Goal: Communication & Community: Share content

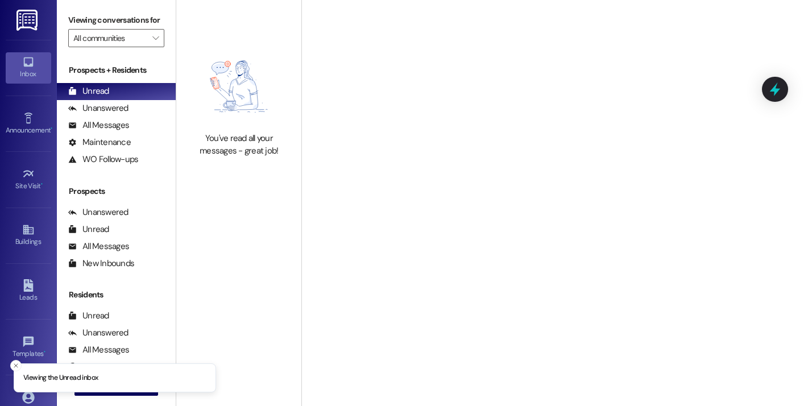
click at [135, 3] on div "Viewing conversations for All communities " at bounding box center [116, 29] width 119 height 59
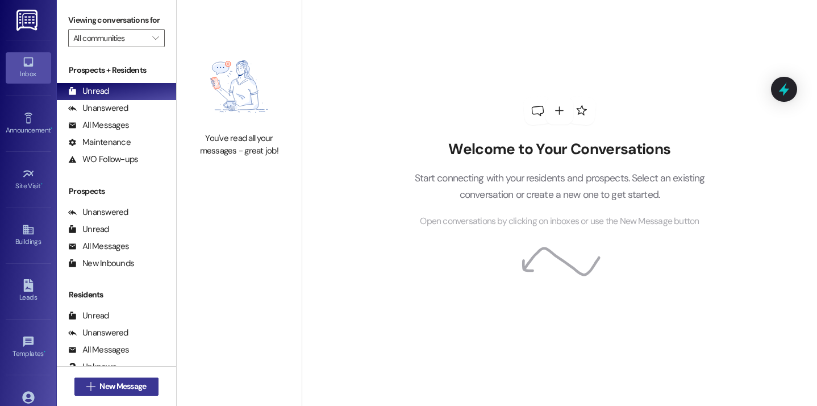
click at [131, 387] on span "New Message" at bounding box center [122, 386] width 47 height 12
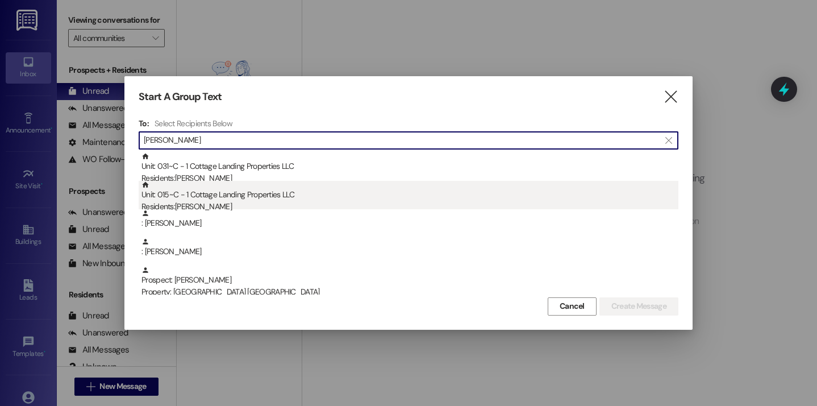
type input "hudson"
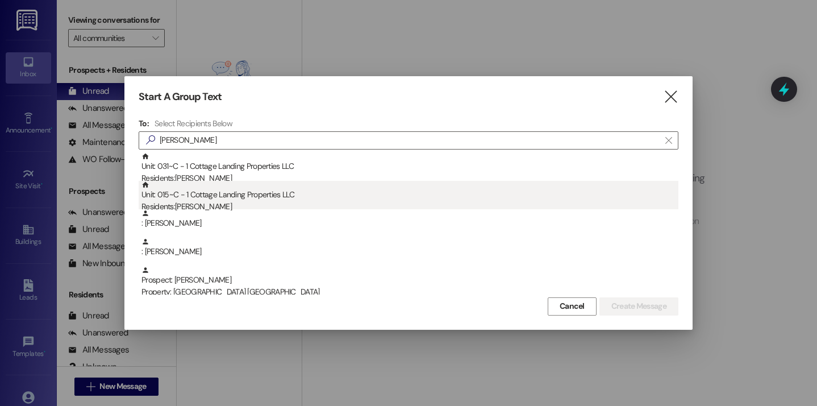
click at [205, 194] on div "Unit: 015~C - 1 Cottage Landing Properties LLC Residents: Rebekah Hudson" at bounding box center [410, 197] width 537 height 32
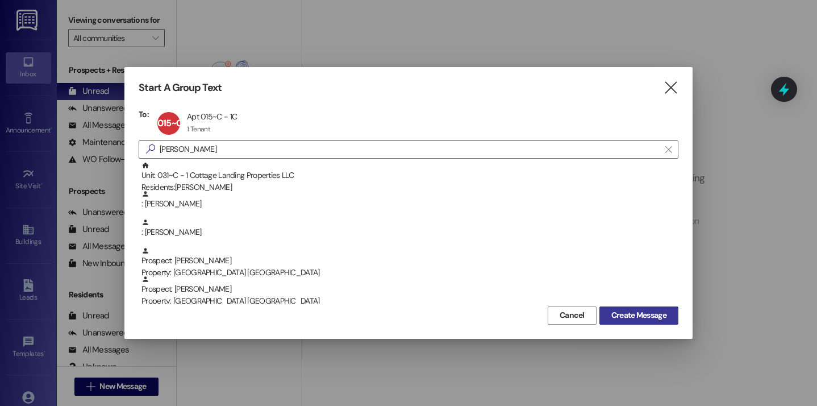
click at [624, 315] on span "Create Message" at bounding box center [639, 315] width 55 height 12
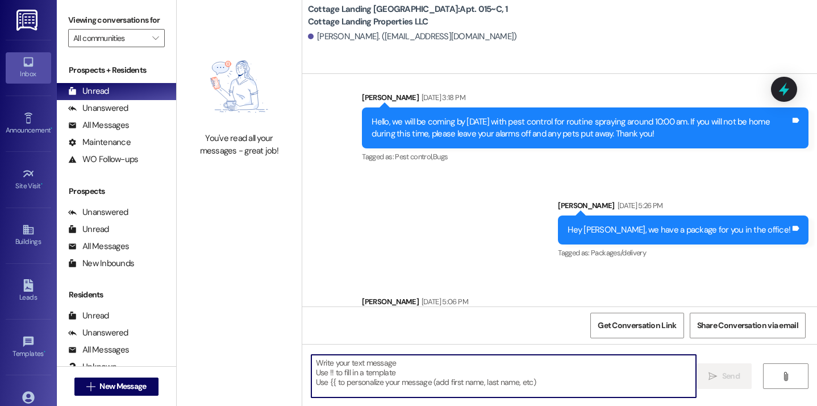
click at [383, 375] on textarea at bounding box center [503, 376] width 385 height 43
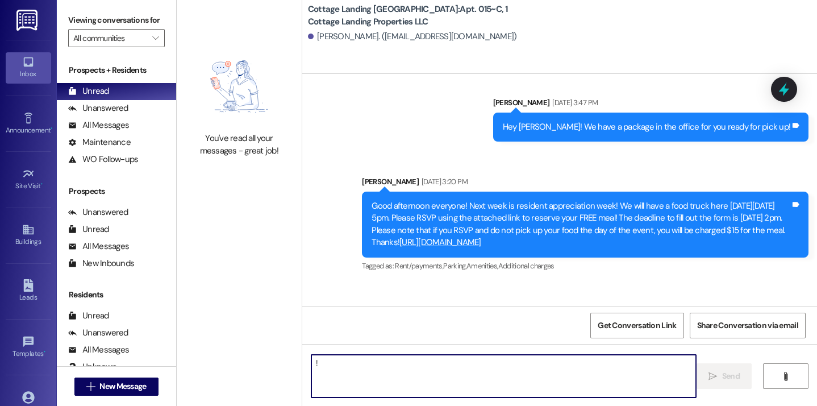
type textarea "!!"
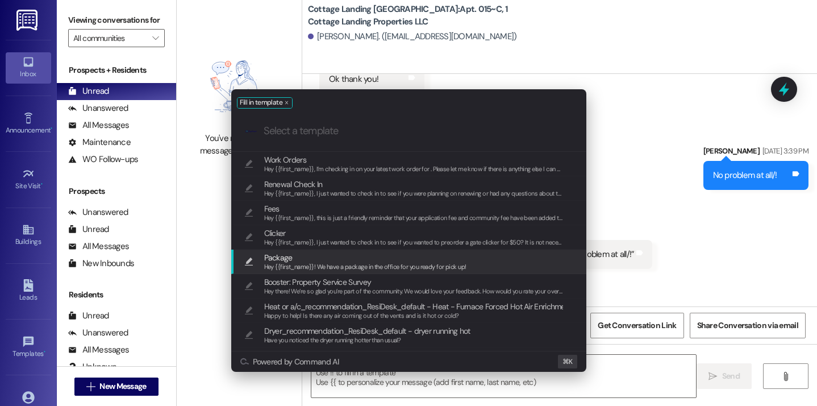
scroll to position [2765, 0]
click at [317, 265] on span "Hey {{first_name}}! We have a package in the office for you ready for pick up!" at bounding box center [365, 267] width 202 height 8
type textarea "Hey {{first_name}}! We have a package in the office for you ready for pick up!"
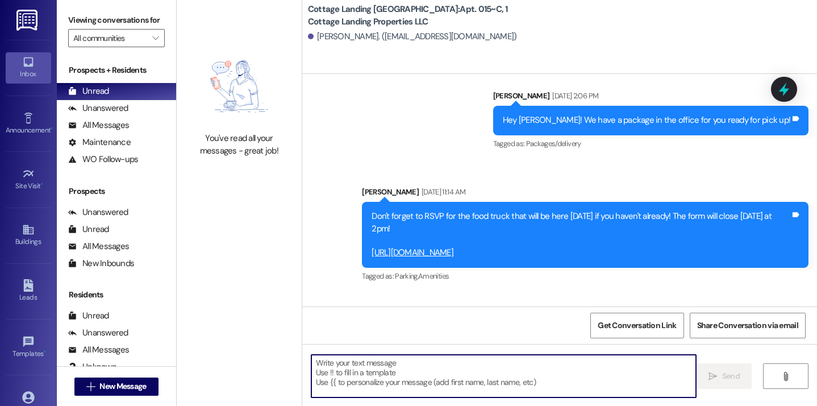
scroll to position [3502, 0]
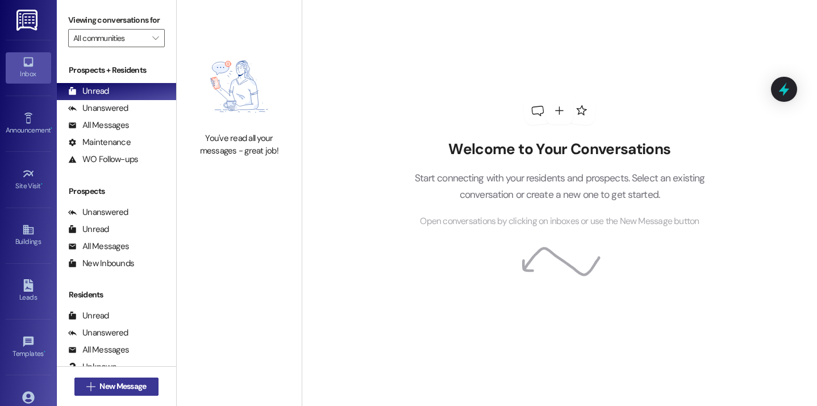
click at [126, 383] on span "New Message" at bounding box center [122, 386] width 47 height 12
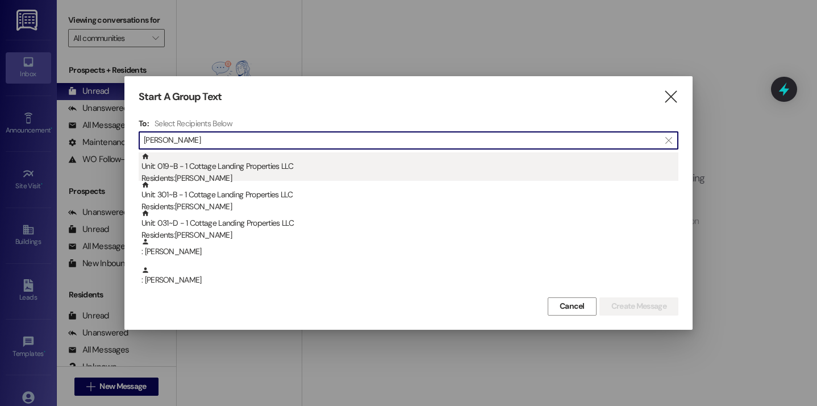
type input "[PERSON_NAME]"
click at [184, 163] on div "Unit: 019~B - 1 Cottage Landing Properties LLC Residents: [PERSON_NAME]" at bounding box center [410, 168] width 537 height 32
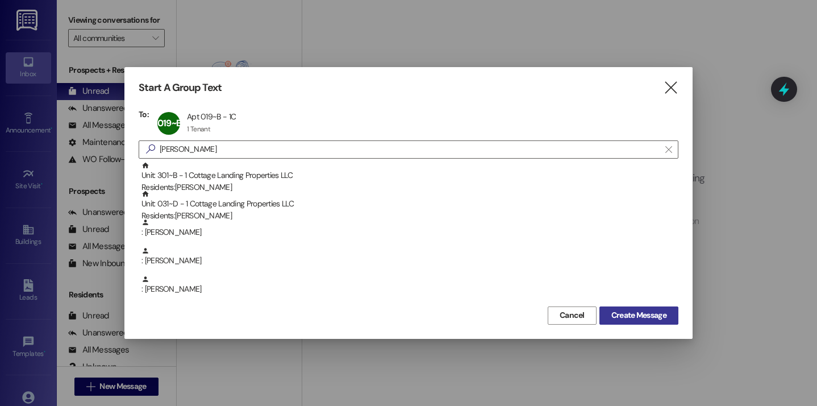
click at [638, 315] on span "Create Message" at bounding box center [639, 315] width 55 height 12
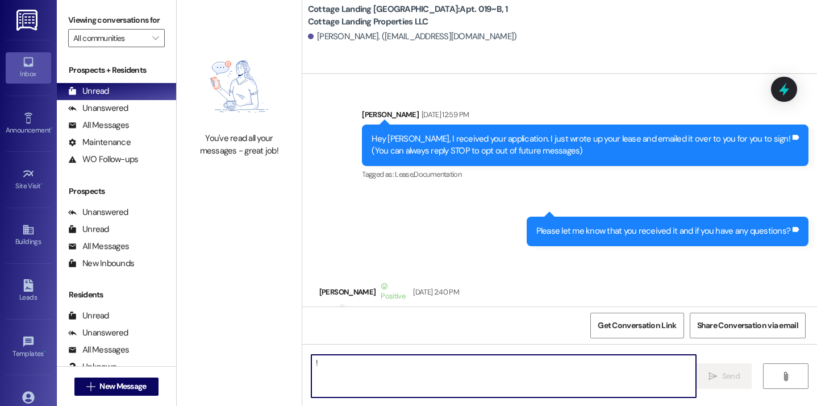
type textarea "!!"
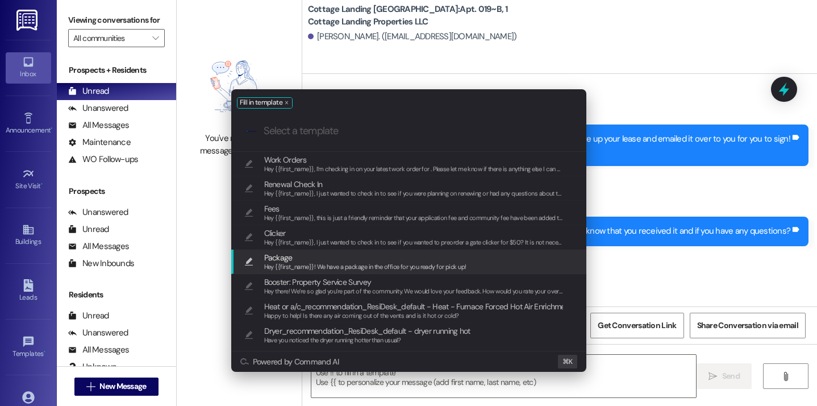
scroll to position [19880, 0]
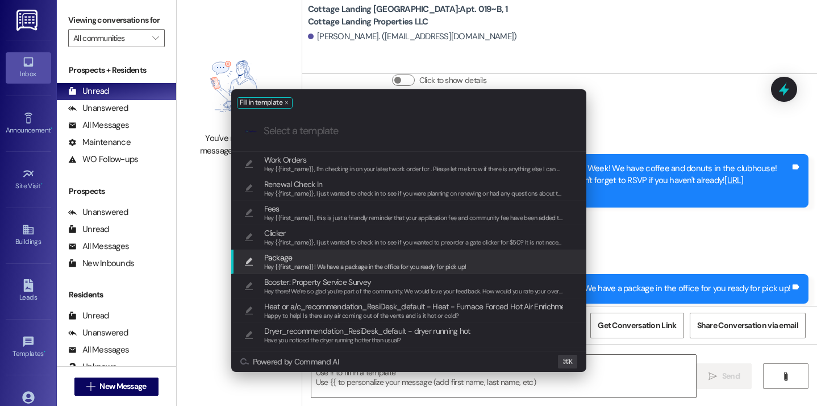
click at [296, 257] on span "Package" at bounding box center [365, 257] width 202 height 13
type textarea "Hey {{first_name}}! We have a package in the office for you ready for pick up!"
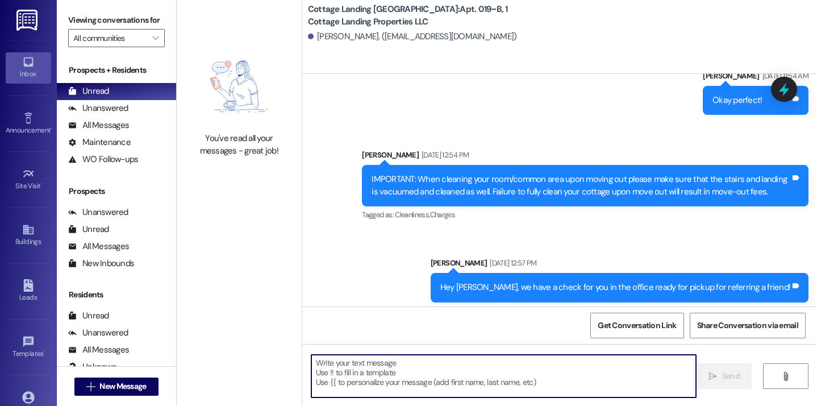
scroll to position [16695, 0]
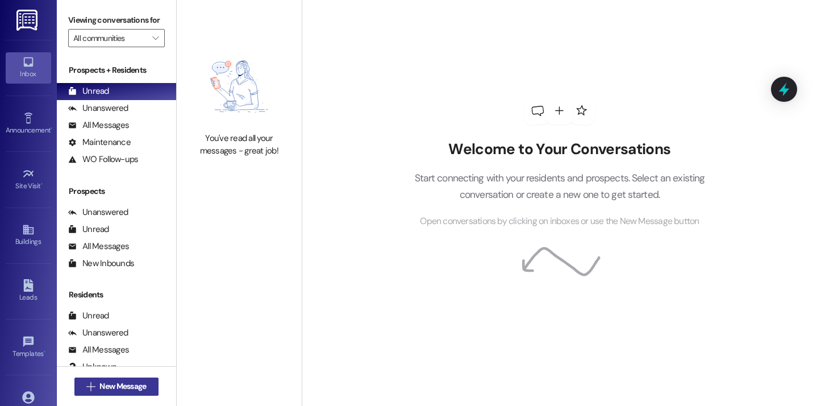
click at [137, 386] on span "New Message" at bounding box center [122, 386] width 47 height 12
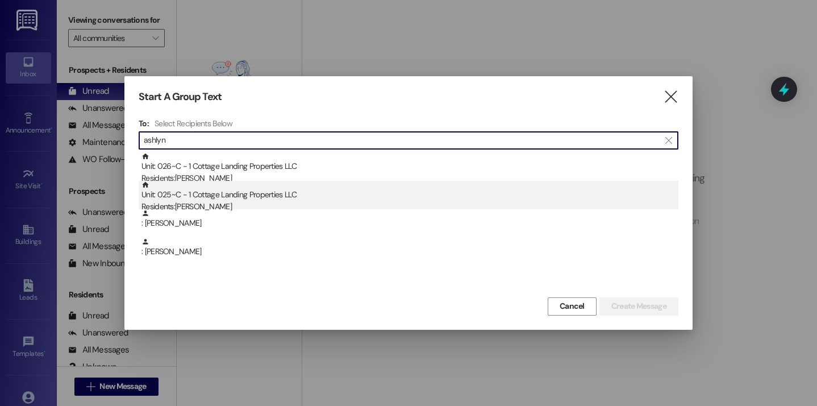
type input "ashlyn"
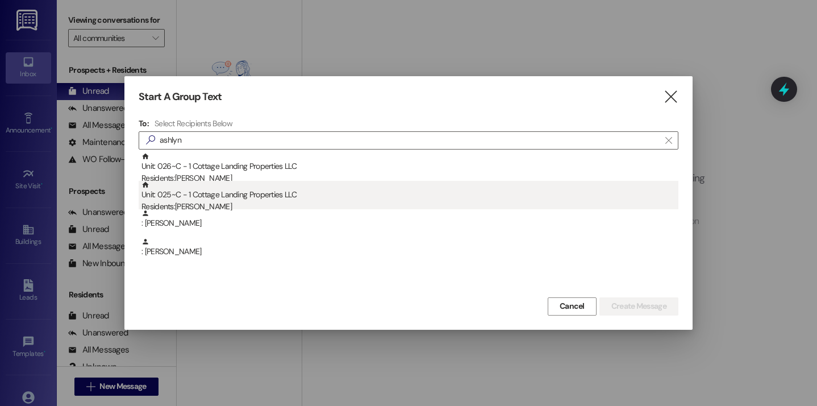
click at [239, 198] on div "Unit: 025~C - 1 Cottage Landing Properties LLC Residents: Ashlyn Brown" at bounding box center [410, 197] width 537 height 32
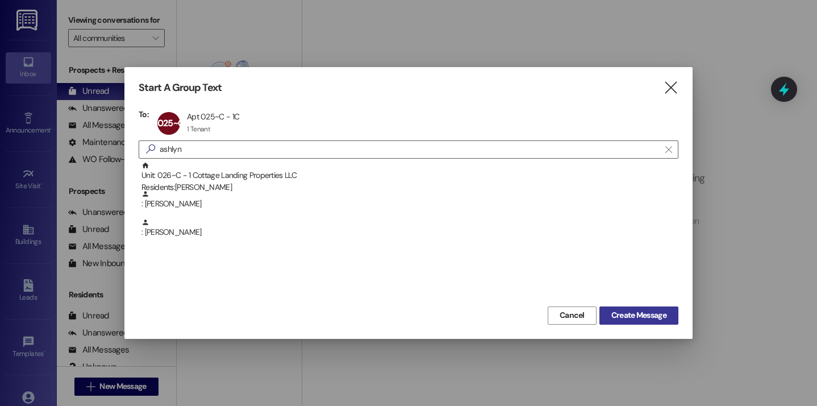
click at [648, 315] on span "Create Message" at bounding box center [639, 315] width 55 height 12
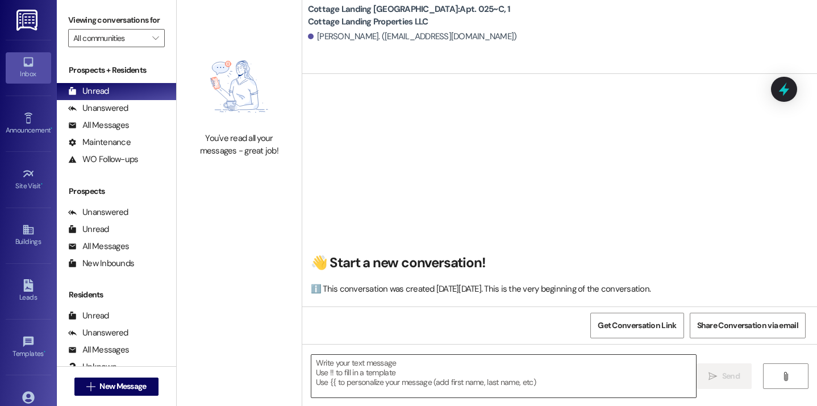
click at [404, 369] on textarea at bounding box center [503, 376] width 385 height 43
type textarea "!!"
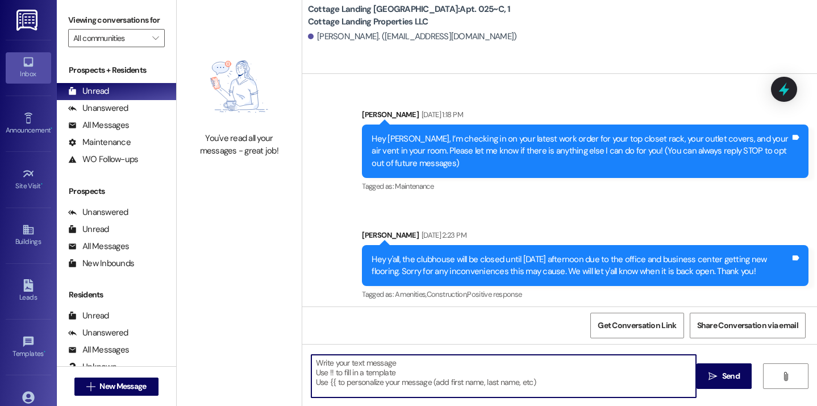
scroll to position [15902, 0]
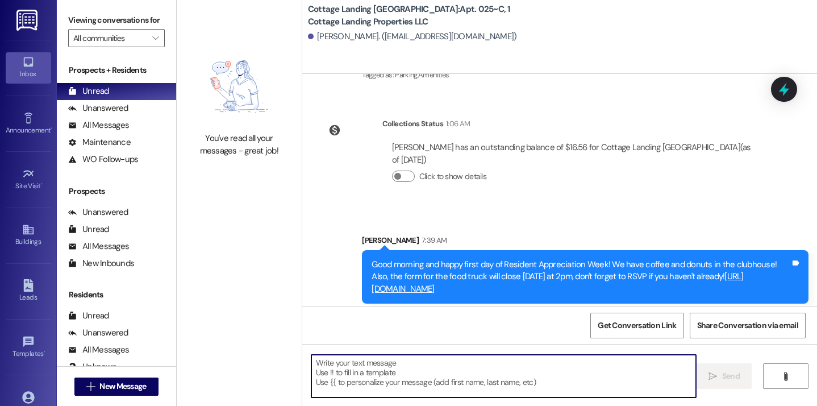
click at [355, 388] on textarea at bounding box center [503, 376] width 385 height 43
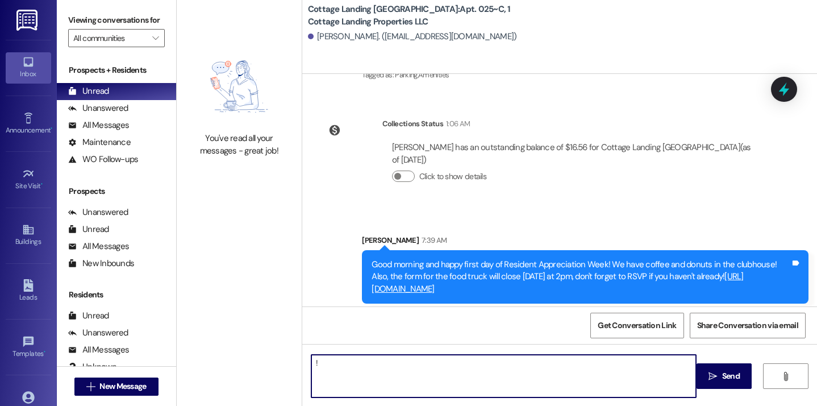
type textarea "!!"
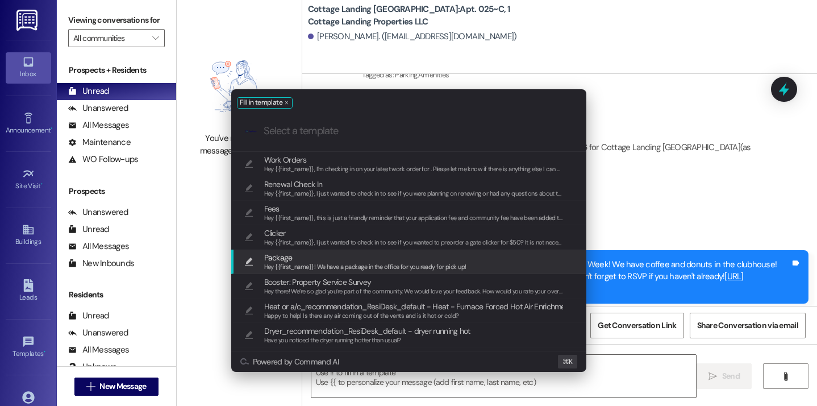
click at [303, 266] on span "Hey {{first_name}}! We have a package in the office for you ready for pick up!" at bounding box center [365, 267] width 202 height 8
type textarea "Hey {{first_name}}! We have a package in the office for you ready for pick up!"
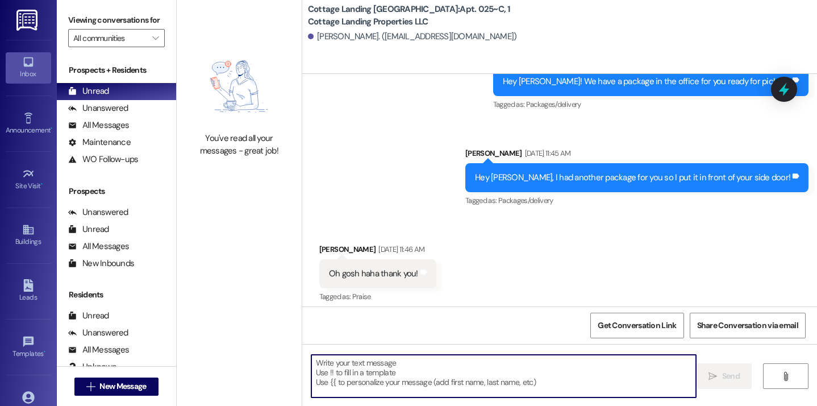
scroll to position [14418, 0]
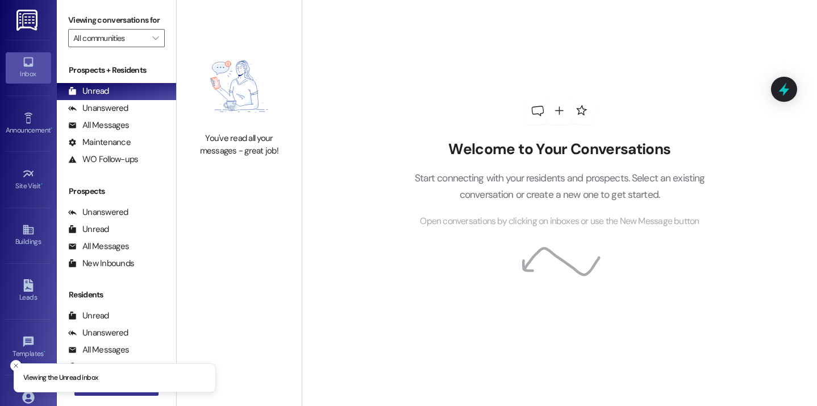
click at [146, 394] on button " New Message" at bounding box center [116, 386] width 84 height 18
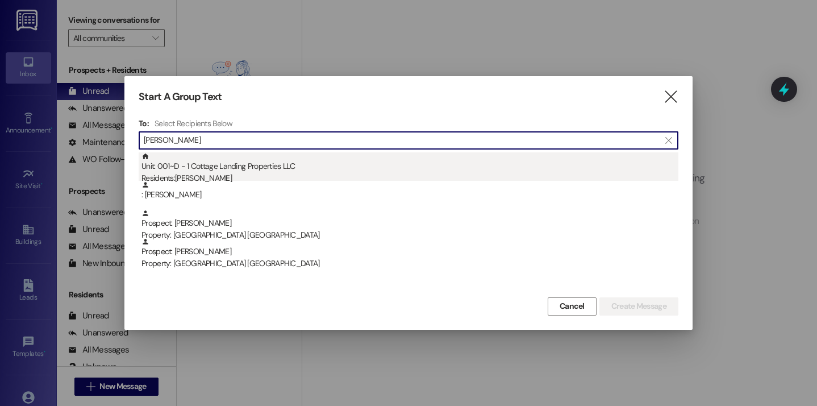
type input "[PERSON_NAME]"
click at [209, 177] on div "Residents: [PERSON_NAME]" at bounding box center [410, 178] width 537 height 12
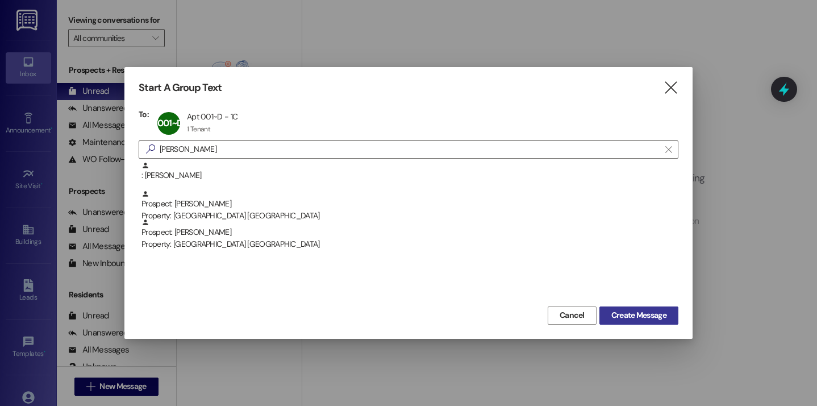
click at [651, 313] on span "Create Message" at bounding box center [639, 315] width 55 height 12
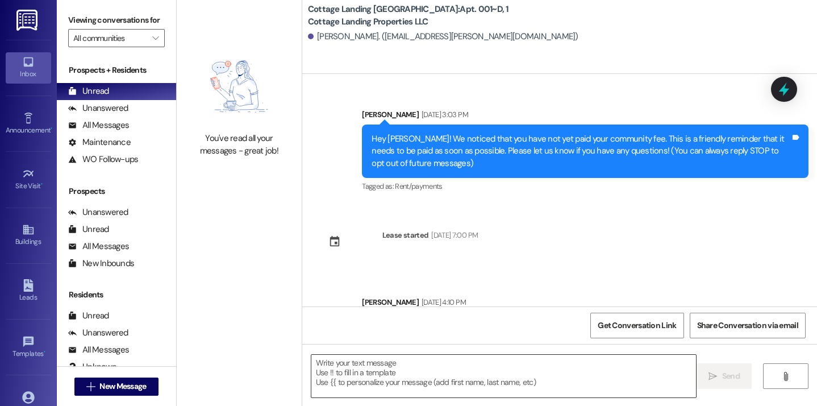
click at [377, 388] on textarea at bounding box center [503, 376] width 385 height 43
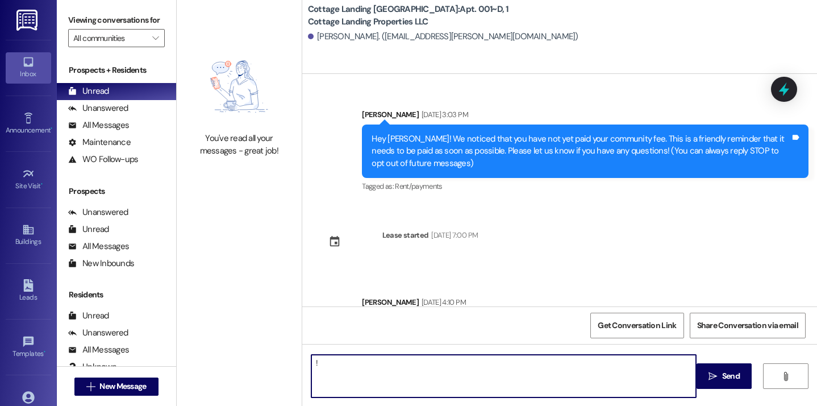
type textarea "!!"
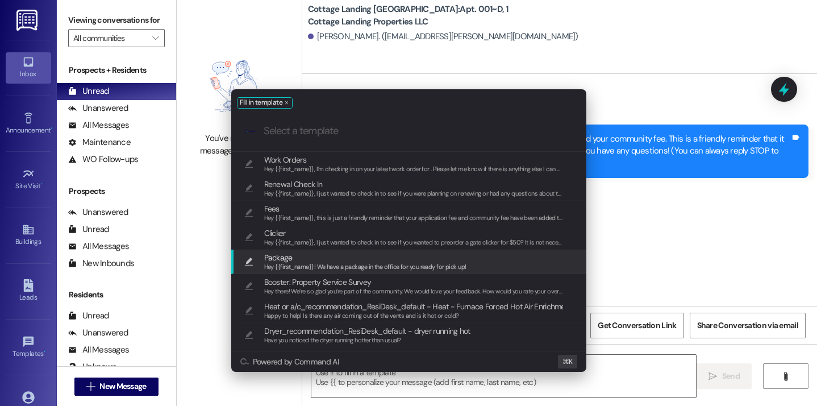
click at [298, 262] on div "Hey {{first_name}}! We have a package in the office for you ready for pick up!" at bounding box center [365, 267] width 202 height 10
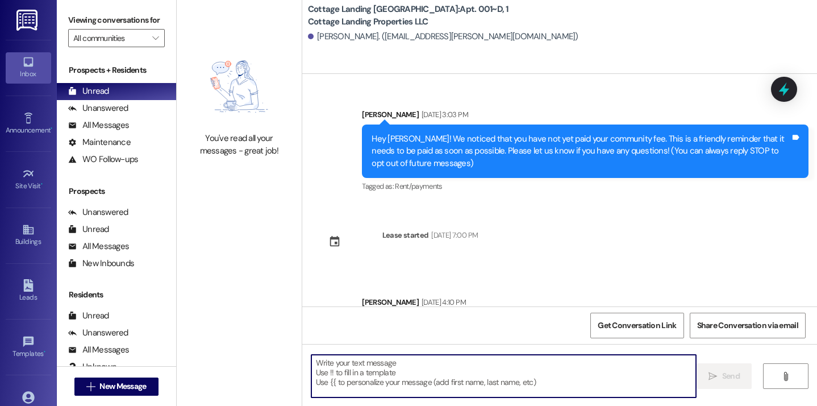
type textarea "Hey {{first_name}}! We have a package in the office for you ready for pick up!"
click at [122, 378] on button " New Message" at bounding box center [116, 386] width 84 height 18
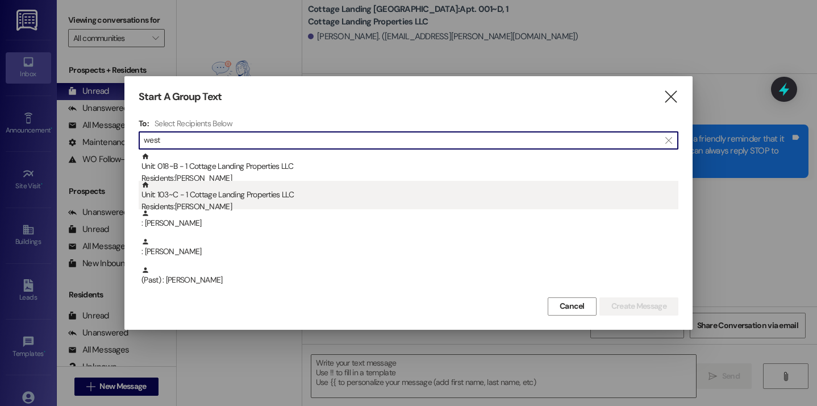
type input "west"
click at [257, 200] on div "Unit: 103~C - 1 Cottage Landing Properties LLC Residents: Lillian West" at bounding box center [410, 197] width 537 height 32
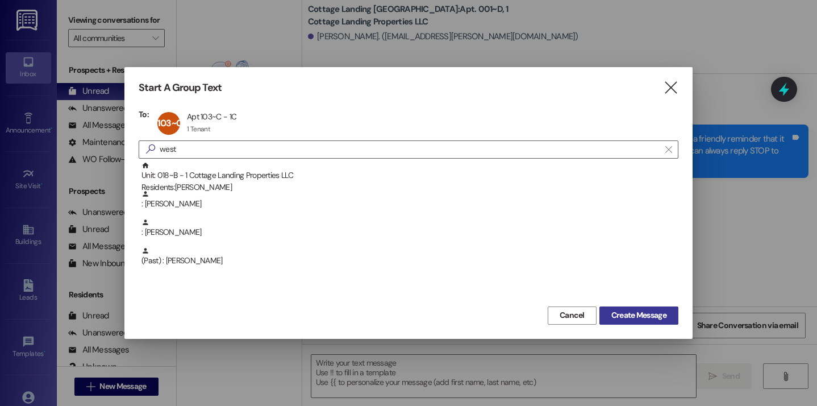
click at [628, 309] on span "Create Message" at bounding box center [639, 315] width 55 height 12
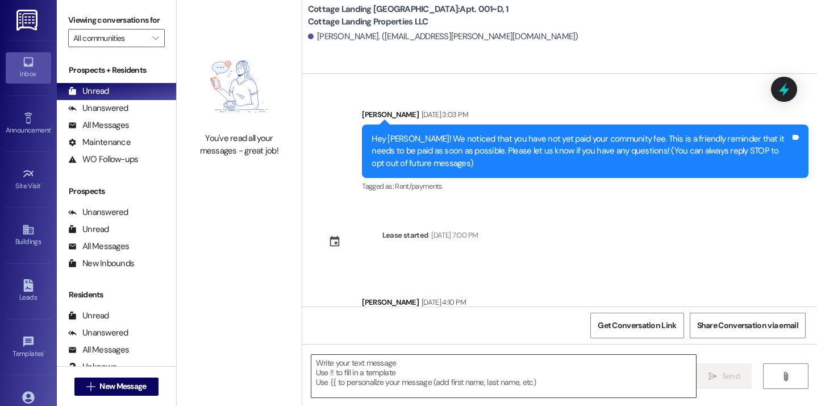
click at [462, 388] on textarea at bounding box center [503, 376] width 385 height 43
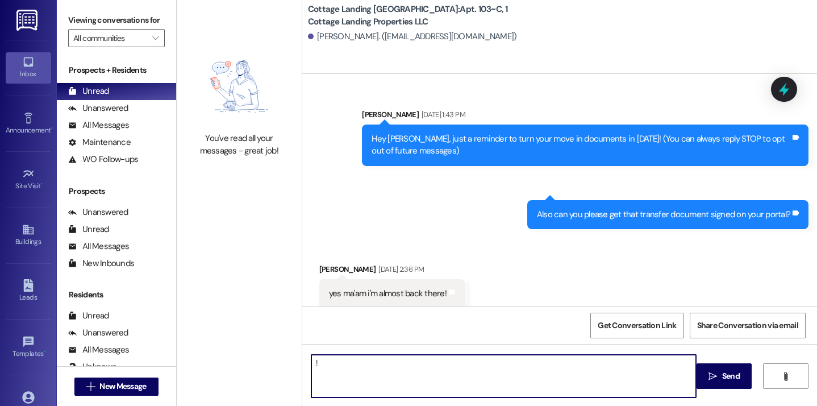
type textarea "!!"
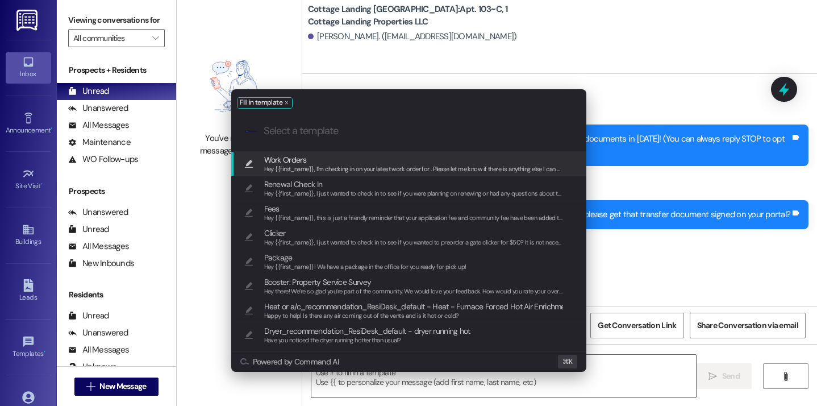
scroll to position [24600, 0]
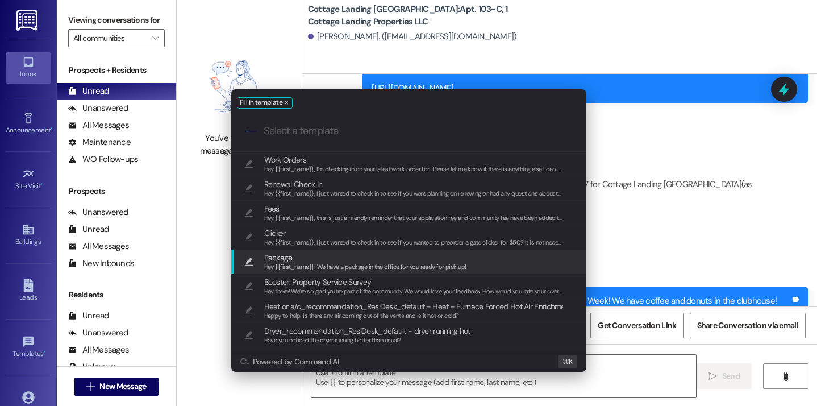
click at [390, 266] on span "Hey {{first_name}}! We have a package in the office for you ready for pick up!" at bounding box center [365, 267] width 202 height 8
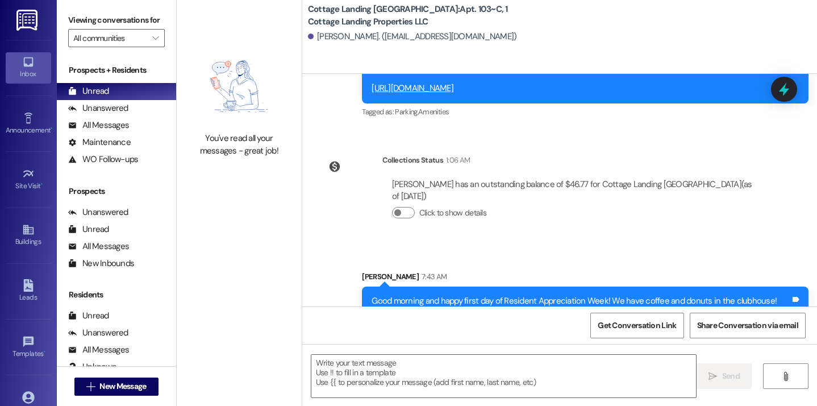
type textarea "Hey {{first_name}}! We have a package in the office for you ready for pick up!"
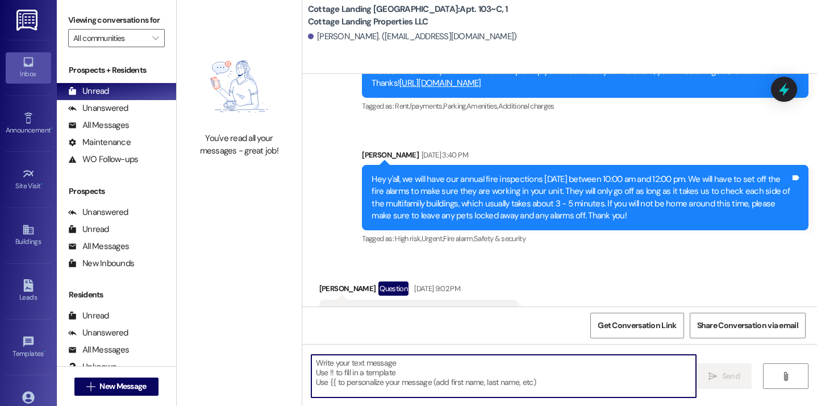
scroll to position [24679, 0]
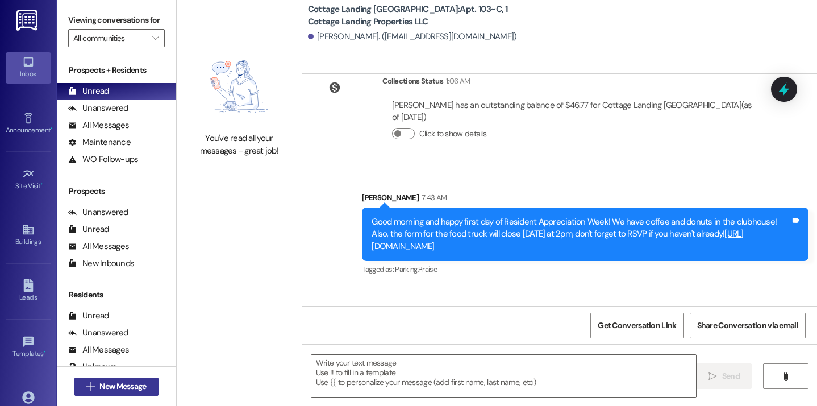
click at [132, 382] on span "New Message" at bounding box center [122, 386] width 47 height 12
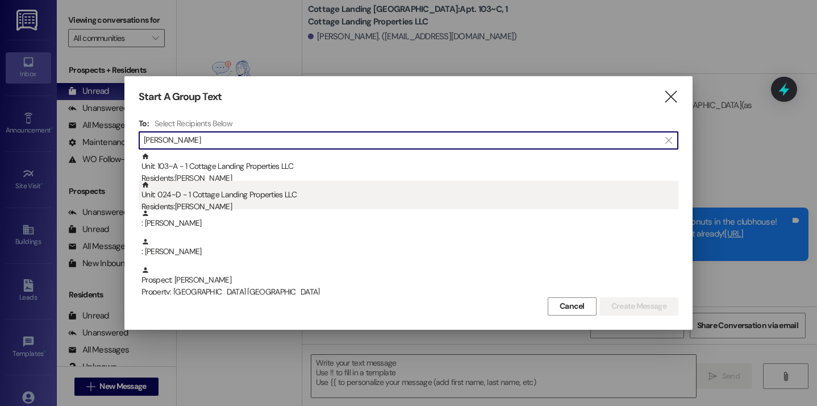
type input "richa"
click at [277, 193] on div "Unit: 024~D - 1 Cottage Landing Properties LLC Residents: Demi Richard" at bounding box center [410, 197] width 537 height 32
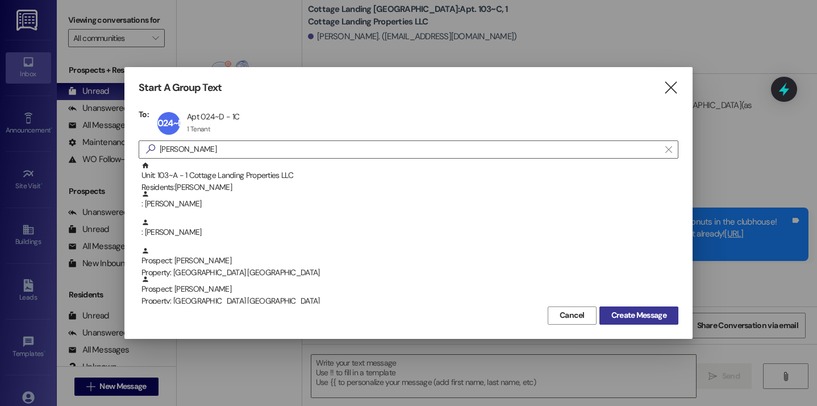
click at [612, 310] on span "Create Message" at bounding box center [639, 315] width 55 height 12
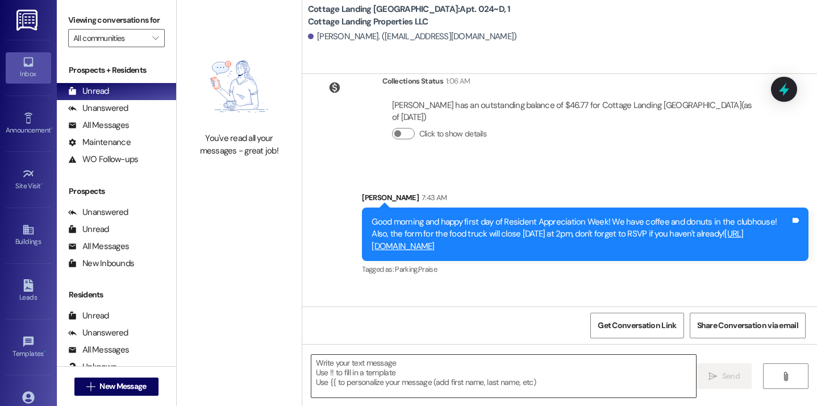
click at [423, 380] on textarea at bounding box center [503, 376] width 385 height 43
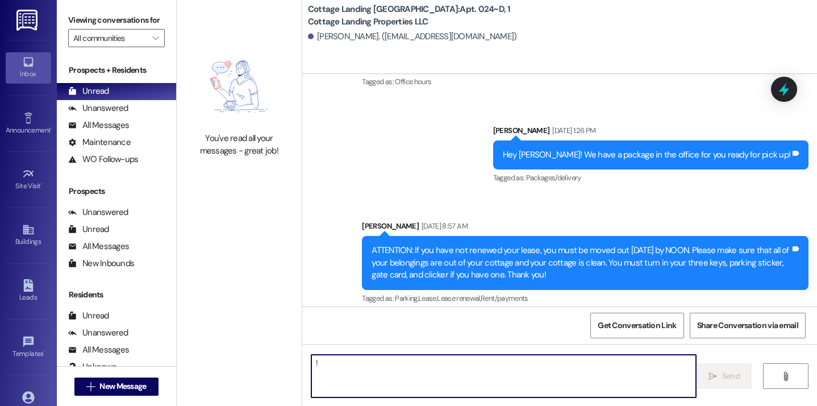
type textarea "!!"
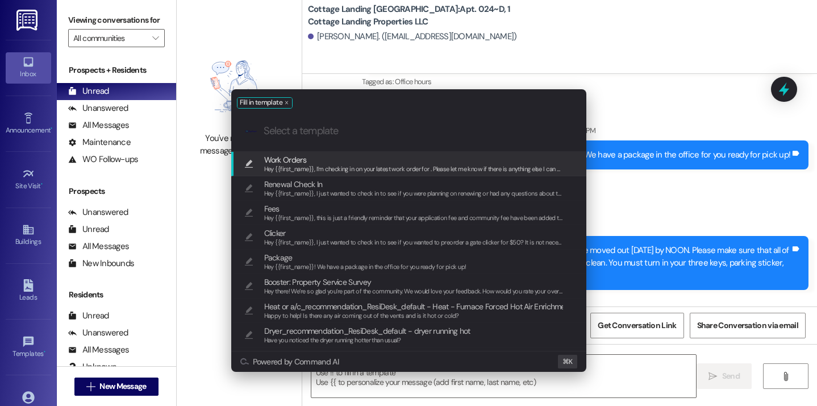
scroll to position [27717, 0]
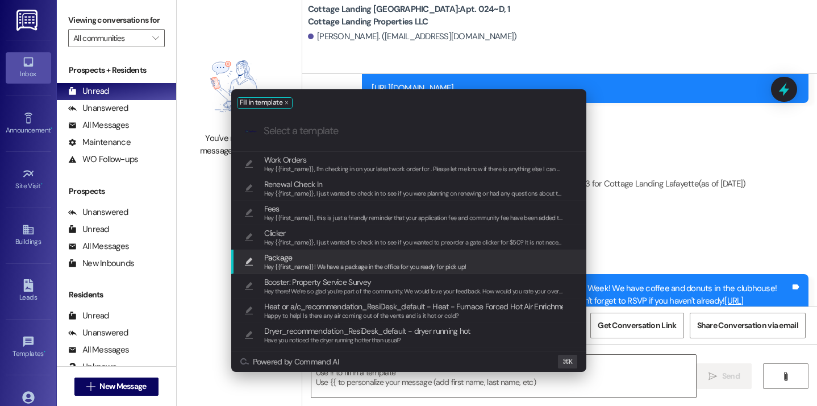
click at [352, 262] on div "Hey {{first_name}}! We have a package in the office for you ready for pick up!" at bounding box center [365, 267] width 202 height 10
type textarea "Hey {{first_name}}! We have a package in the office for you ready for pick up!"
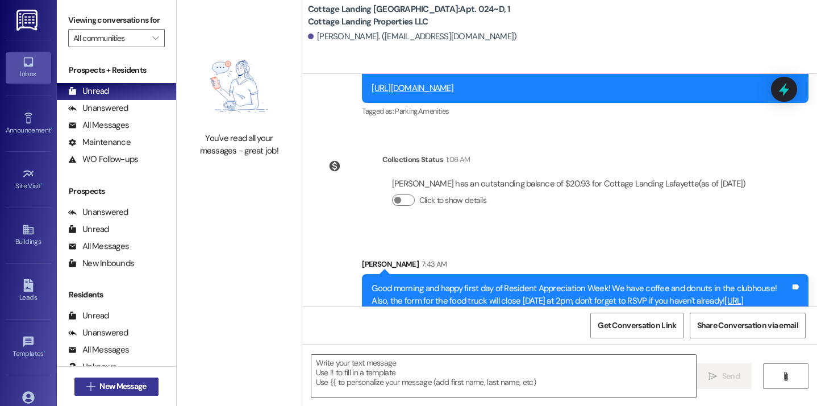
click at [150, 384] on button " New Message" at bounding box center [116, 386] width 84 height 18
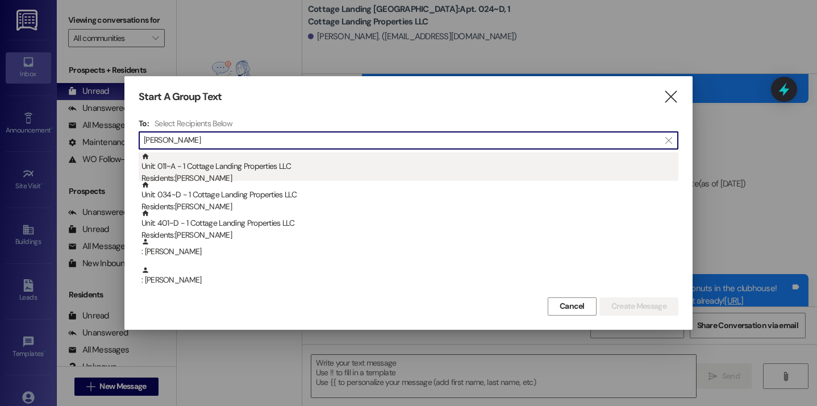
type input "bourg"
click at [266, 176] on div "Residents: Emily Bourg" at bounding box center [410, 178] width 537 height 12
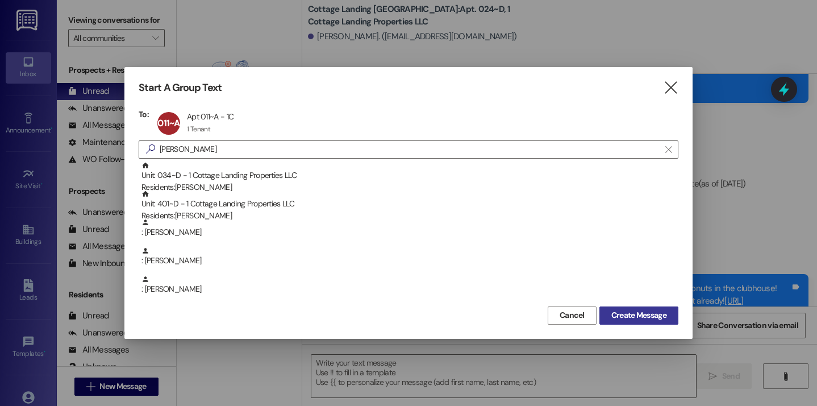
click at [642, 307] on button "Create Message" at bounding box center [639, 315] width 79 height 18
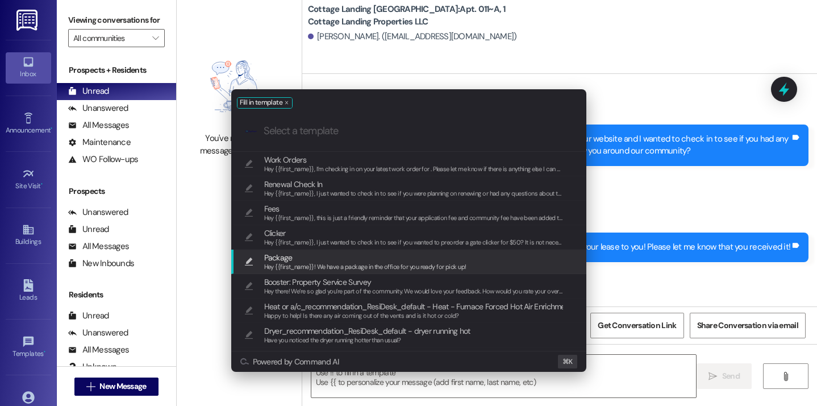
click at [356, 259] on span "Package" at bounding box center [365, 257] width 202 height 13
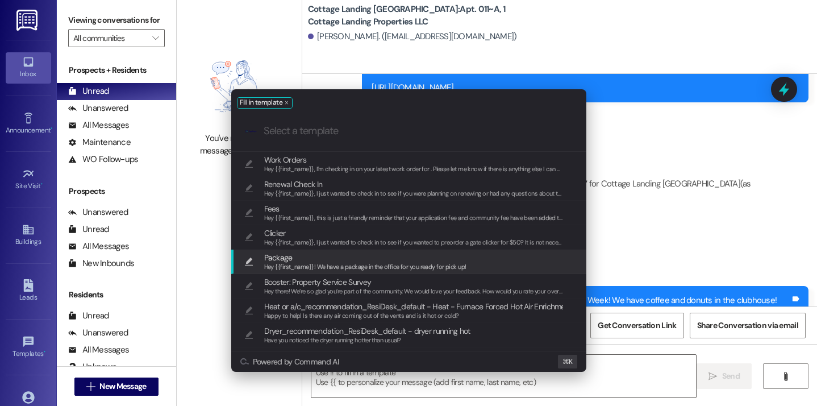
type textarea "Hey {{first_name}}! We have a package in the office for you ready for pick up!"
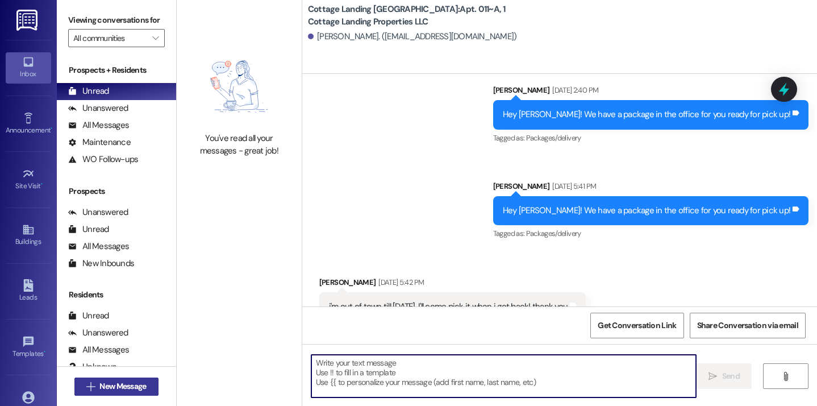
scroll to position [34927, 0]
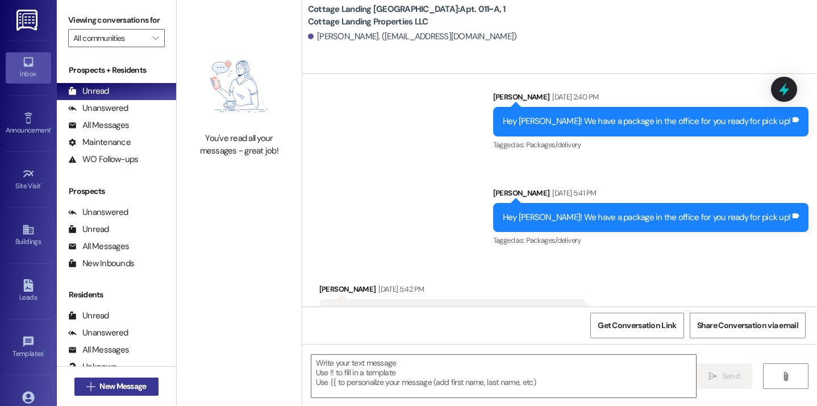
click at [132, 389] on span "New Message" at bounding box center [122, 386] width 47 height 12
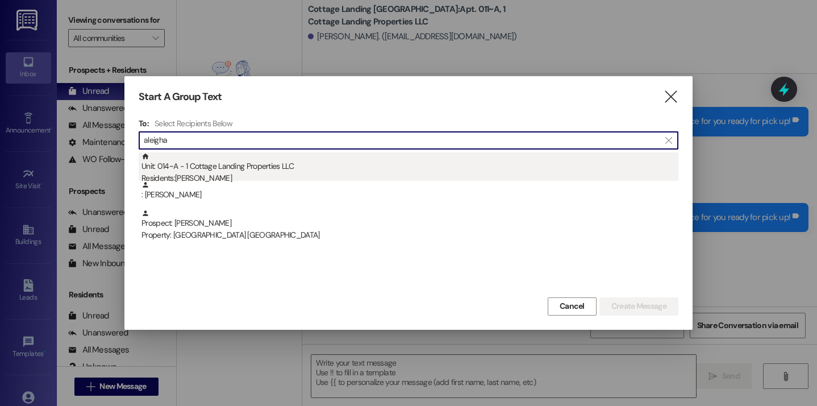
type input "aleigha"
click at [245, 168] on div "Unit: 014~A - 1 Cottage Landing Properties LLC Residents: Aleigha Le" at bounding box center [410, 168] width 537 height 32
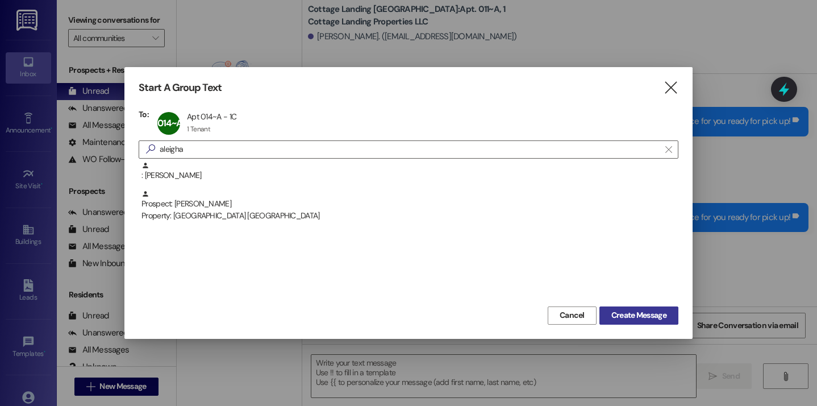
click at [618, 315] on span "Create Message" at bounding box center [639, 315] width 55 height 12
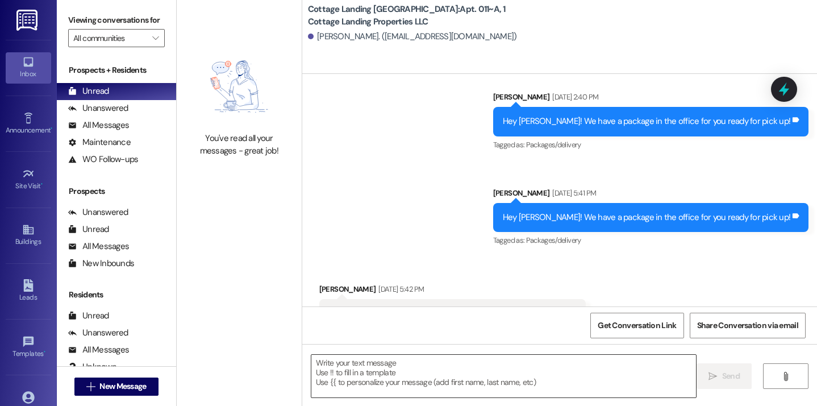
click at [486, 375] on textarea at bounding box center [503, 376] width 385 height 43
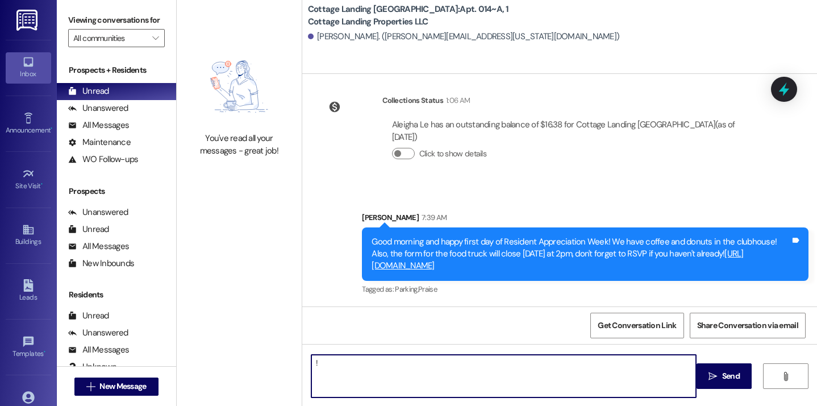
scroll to position [2500, 0]
type textarea "!!"
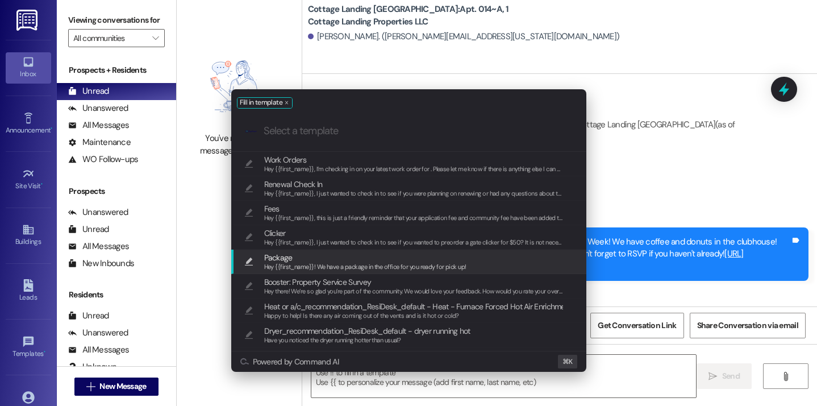
click at [352, 257] on span "Package" at bounding box center [365, 257] width 202 height 13
type textarea "Hey {{first_name}}! We have a package in the office for you ready for pick up!"
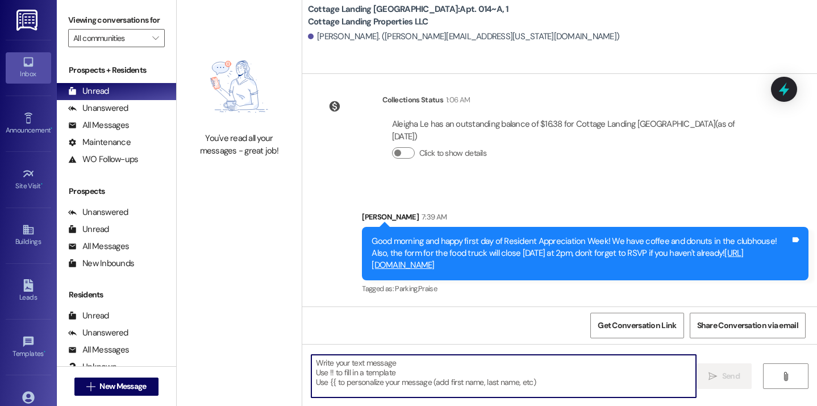
scroll to position [2579, 0]
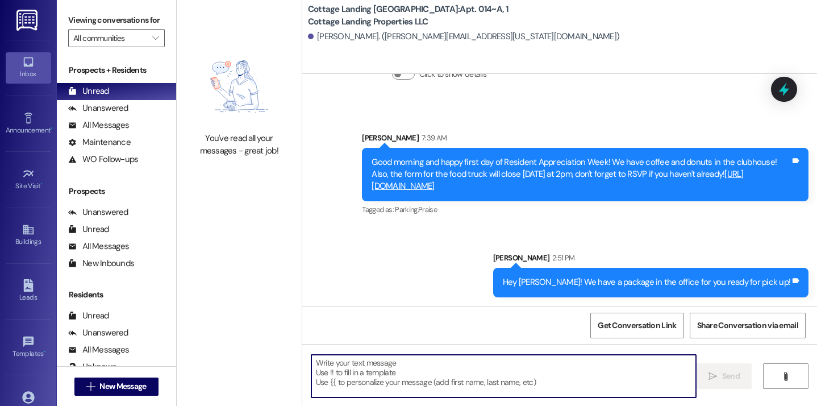
click at [133, 367] on div " New Message" at bounding box center [116, 386] width 119 height 40
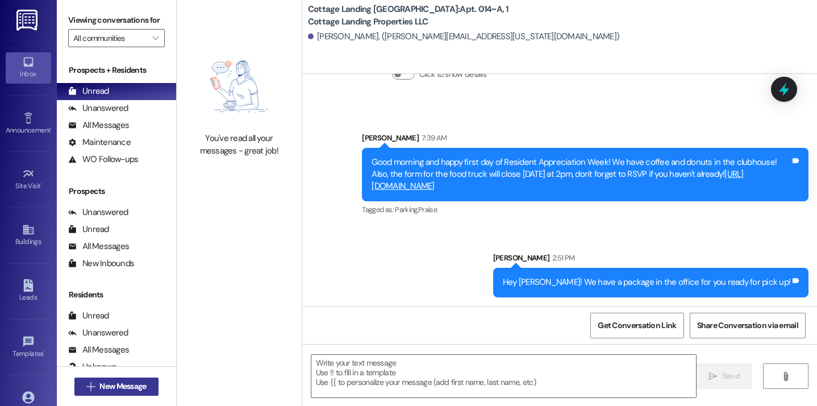
click at [133, 383] on span "New Message" at bounding box center [122, 386] width 47 height 12
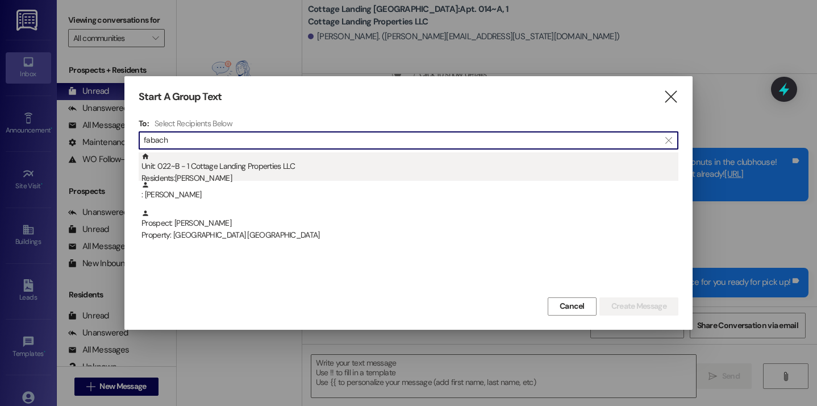
type input "fabach"
click at [244, 173] on div "Residents: Jeffrey Fabacher Jr" at bounding box center [410, 178] width 537 height 12
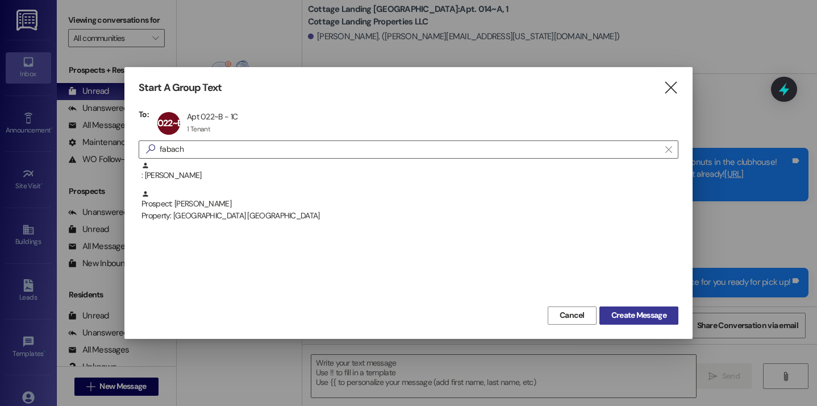
click at [628, 314] on span "Create Message" at bounding box center [639, 315] width 55 height 12
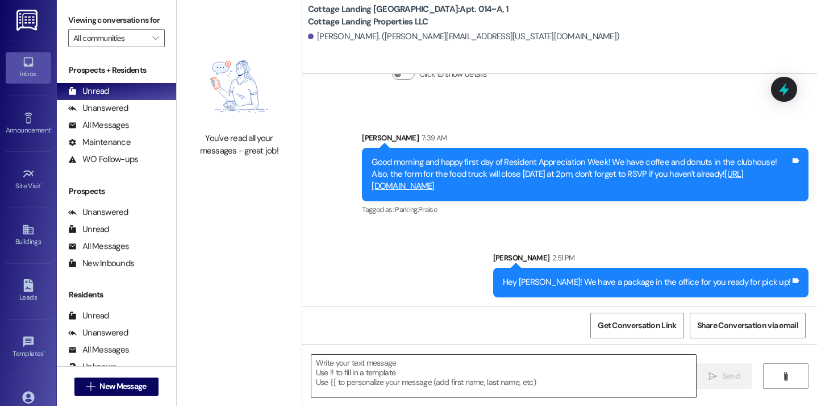
click at [471, 362] on textarea at bounding box center [503, 376] width 385 height 43
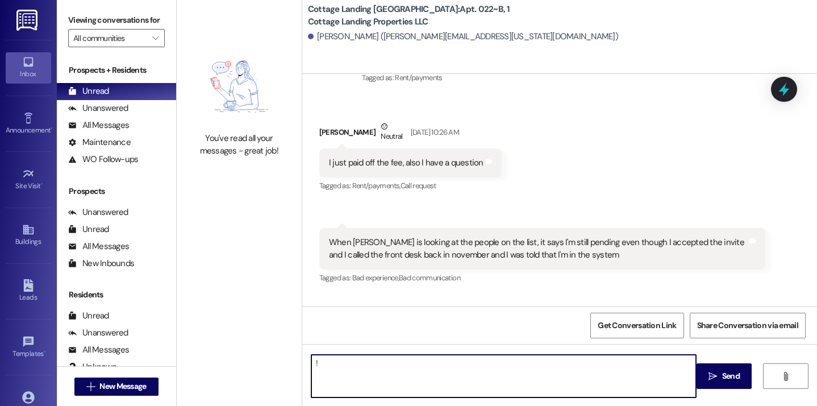
type textarea "!!"
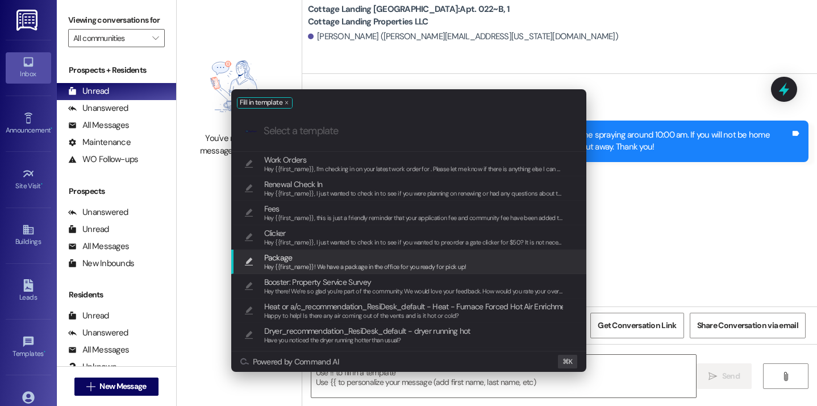
click at [383, 263] on span "Hey {{first_name}}! We have a package in the office for you ready for pick up!" at bounding box center [365, 267] width 202 height 8
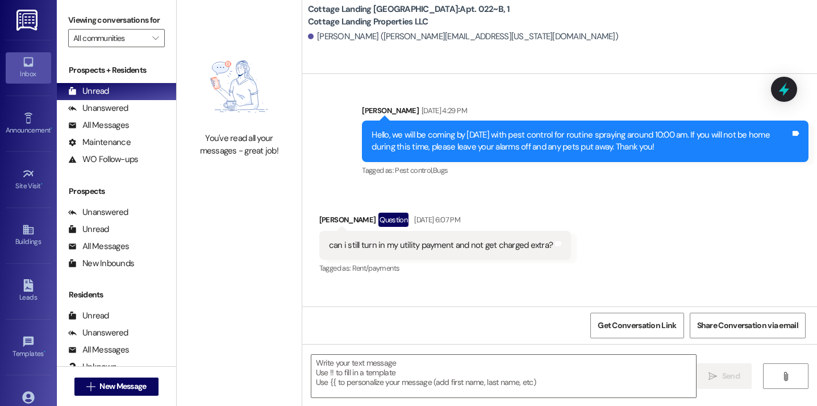
type textarea "Hey {{first_name}}! We have a package in the office for you ready for pick up!"
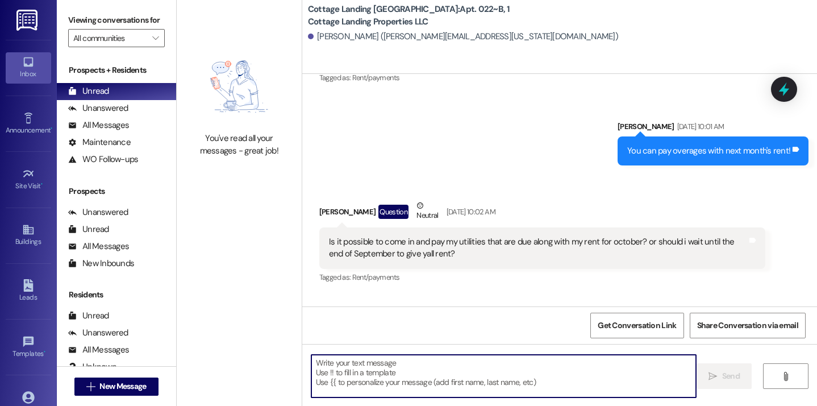
scroll to position [4571, 0]
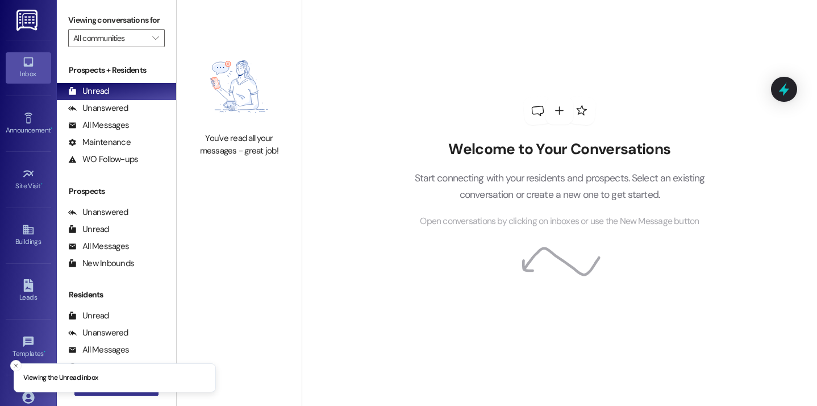
click at [115, 392] on button " New Message" at bounding box center [116, 386] width 84 height 18
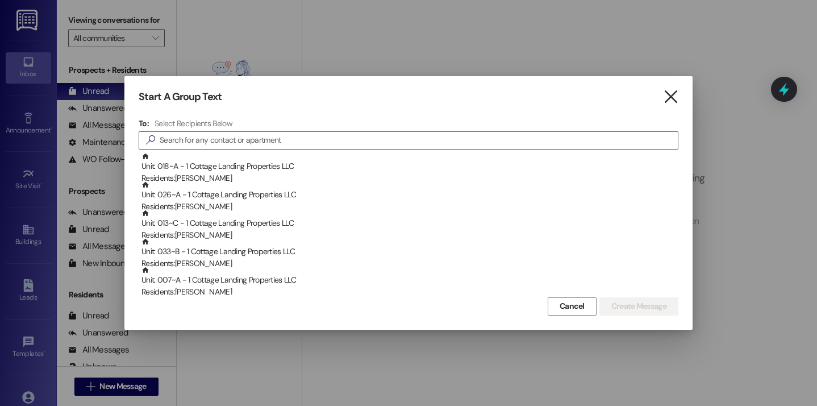
click at [673, 97] on icon "" at bounding box center [670, 97] width 15 height 12
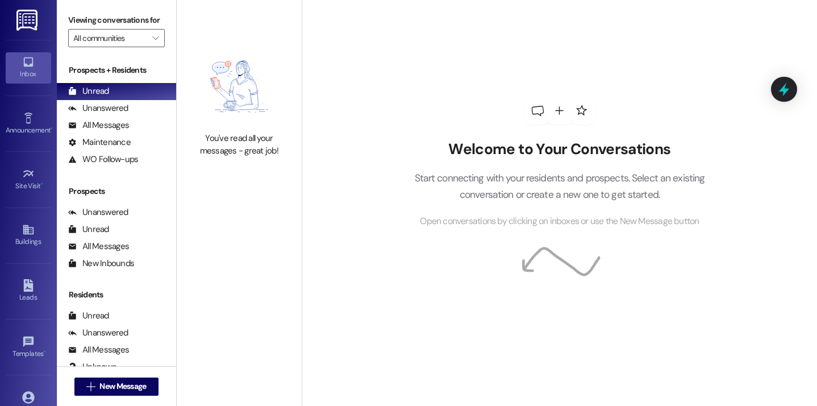
drag, startPoint x: 500, startPoint y: 94, endPoint x: 537, endPoint y: 67, distance: 46.3
click at [504, 88] on div "Welcome to Your Conversations Start connecting with your residents and prospect…" at bounding box center [559, 162] width 341 height 325
